Goal: Obtain resource: Download file/media

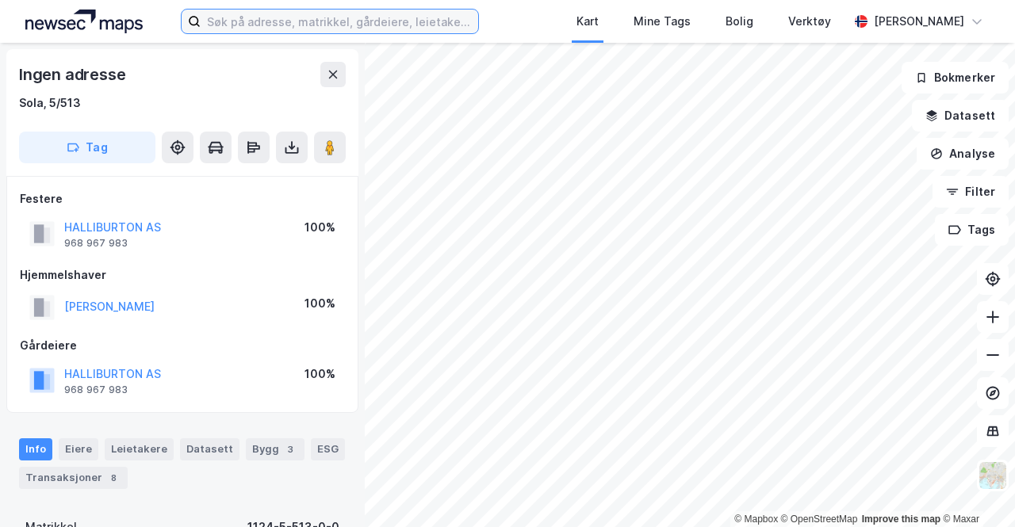
click at [273, 10] on input at bounding box center [339, 22] width 277 height 24
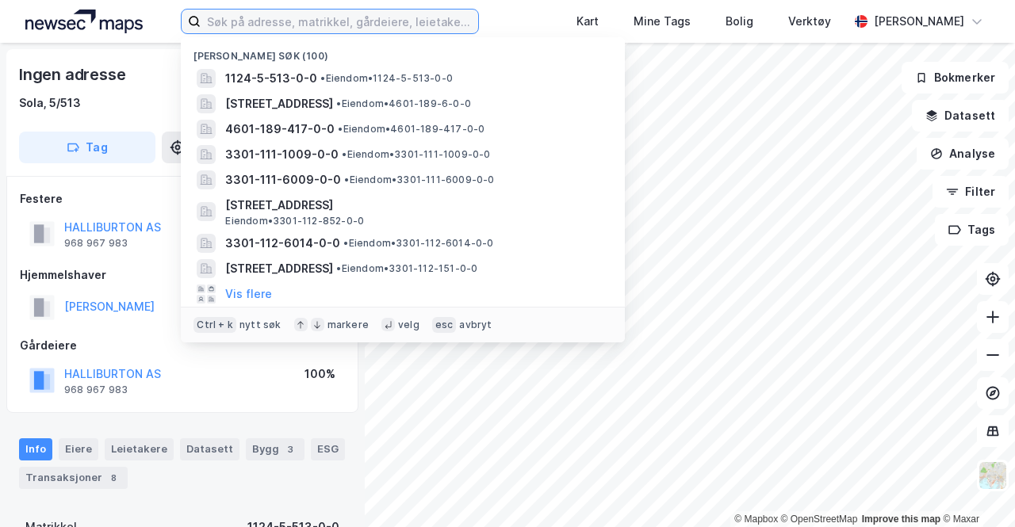
click at [269, 20] on input at bounding box center [339, 22] width 277 height 24
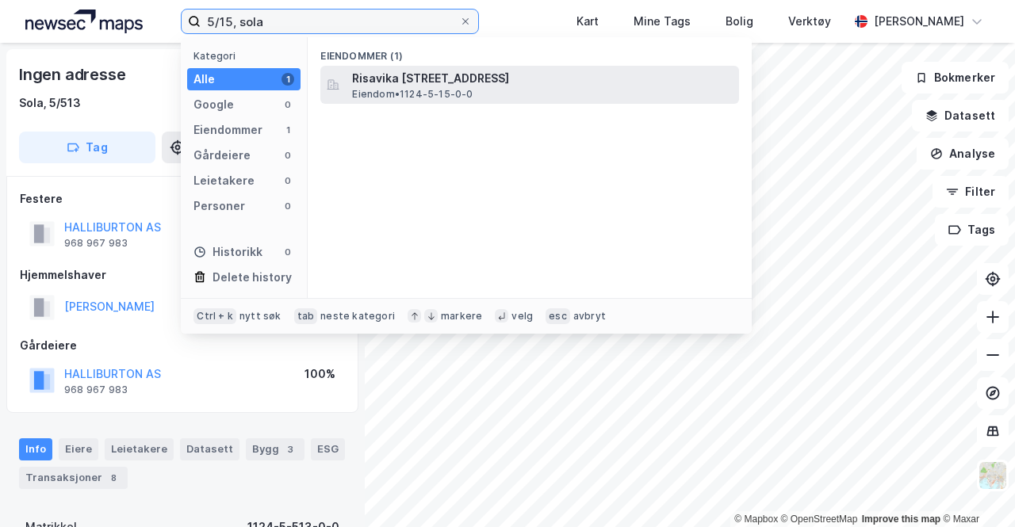
type input "5/15, sola"
click at [474, 91] on div "Risavika [STREET_ADDRESS] • 1124-5-15-0-0" at bounding box center [544, 85] width 384 height 32
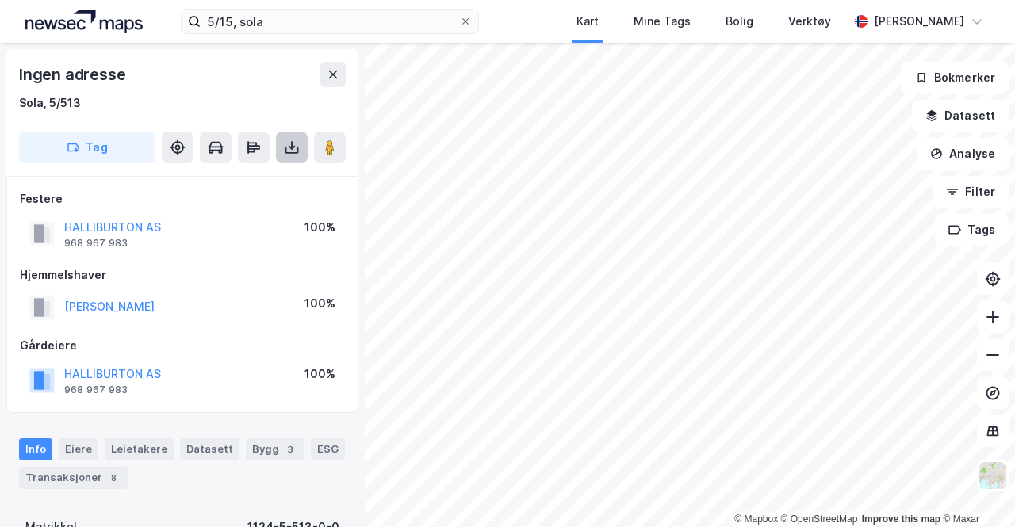
click at [292, 154] on icon at bounding box center [292, 147] width 16 height 16
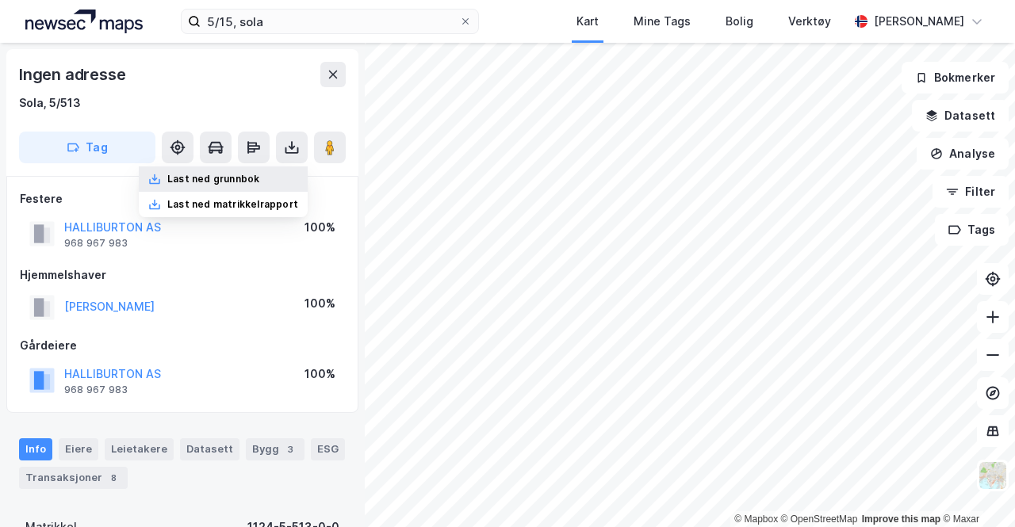
click at [269, 175] on div "Last ned grunnbok" at bounding box center [223, 178] width 169 height 25
